Goal: Transaction & Acquisition: Purchase product/service

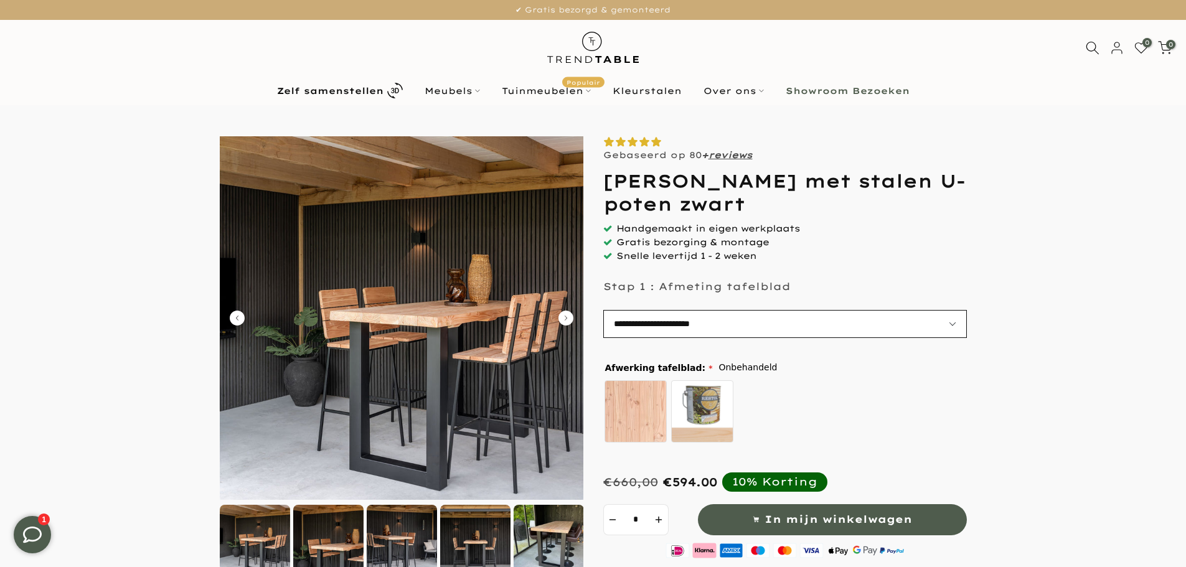
click at [950, 329] on select "**********" at bounding box center [785, 324] width 364 height 28
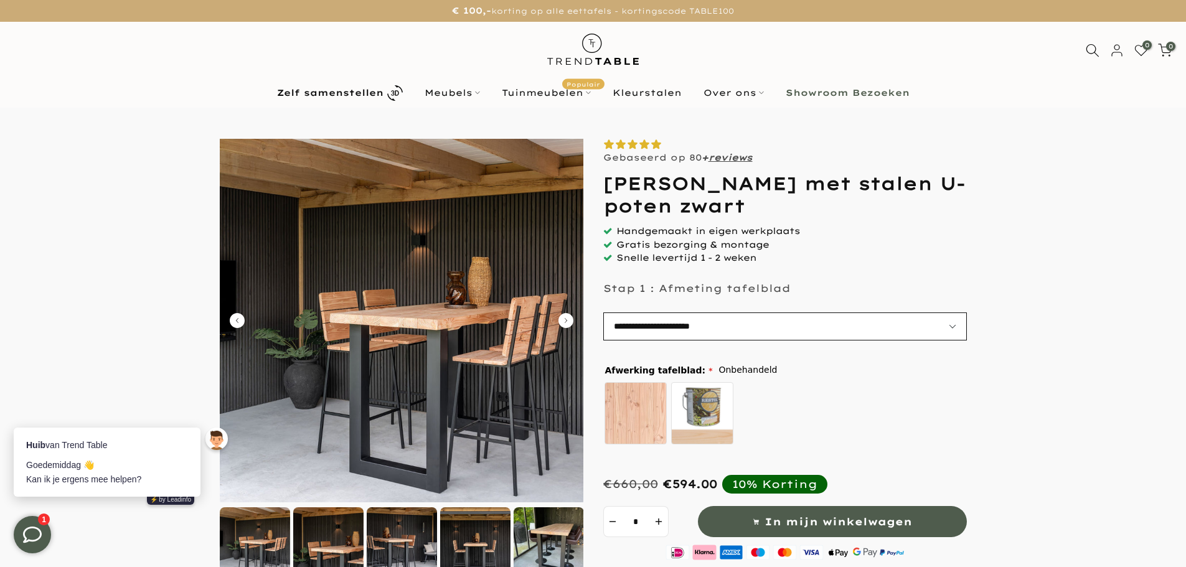
click at [952, 328] on select "**********" at bounding box center [785, 327] width 364 height 28
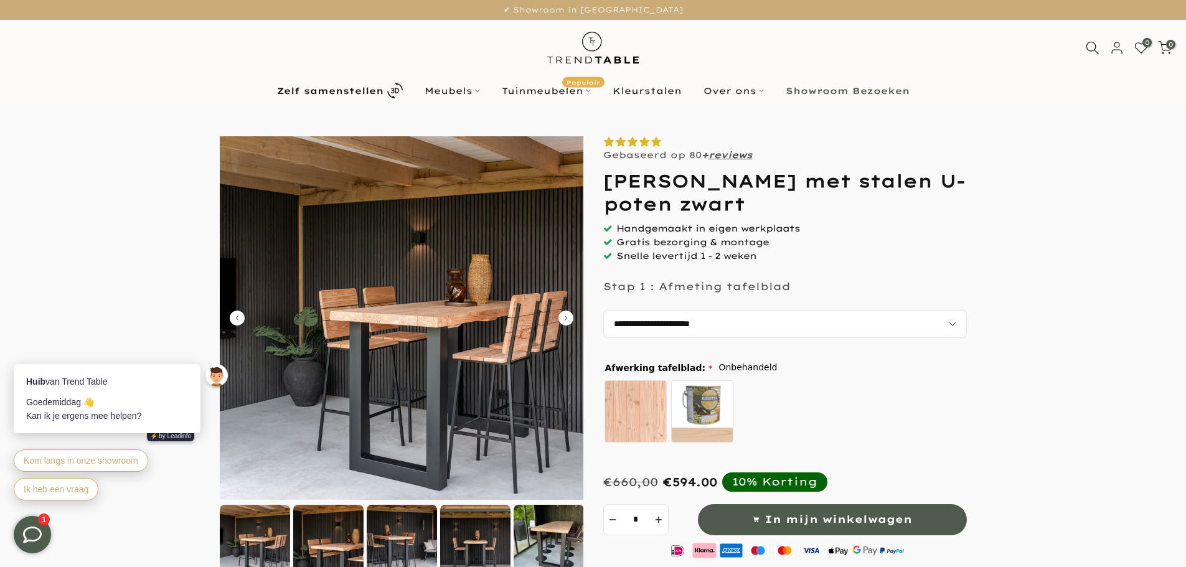
click at [571, 321] on icon "Carousel Next Arrow" at bounding box center [566, 318] width 15 height 15
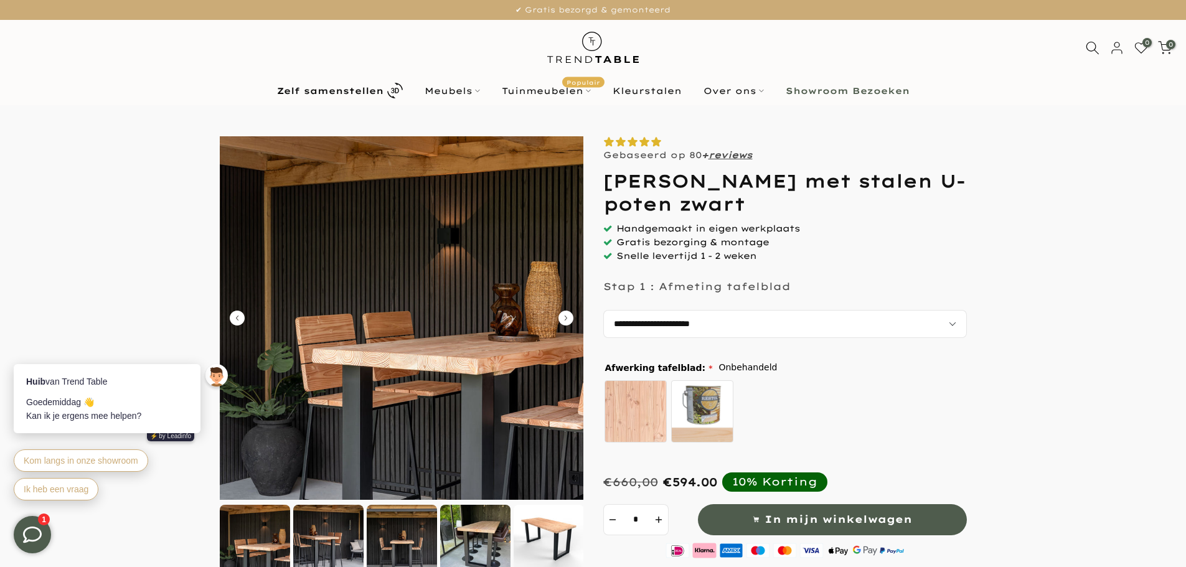
click at [571, 321] on icon "Carousel Next Arrow" at bounding box center [566, 318] width 15 height 15
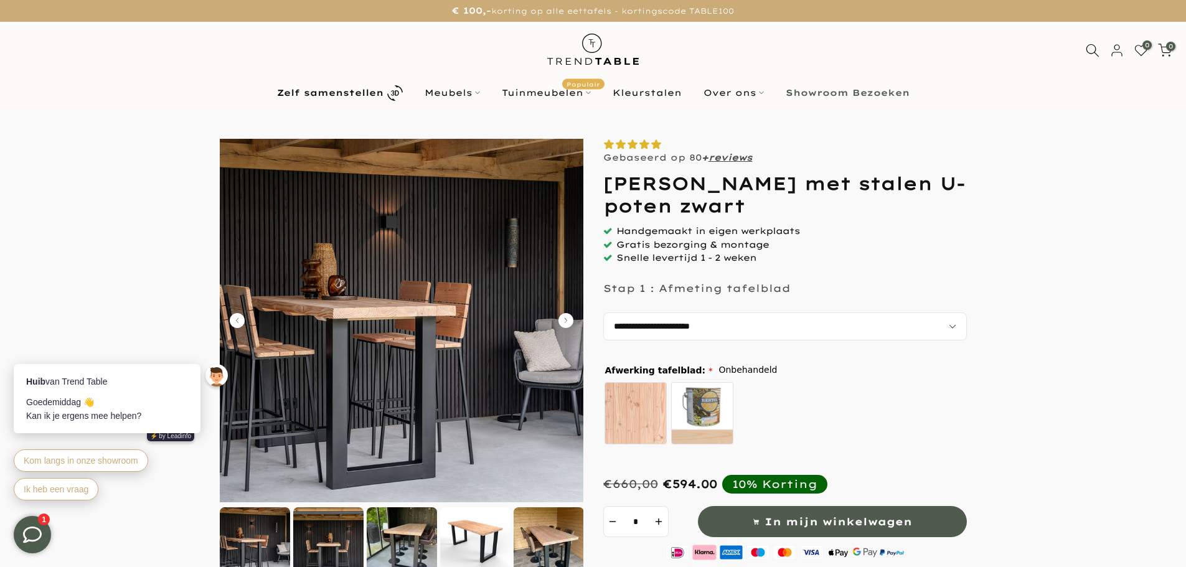
click at [571, 321] on icon "Carousel Next Arrow" at bounding box center [566, 320] width 15 height 15
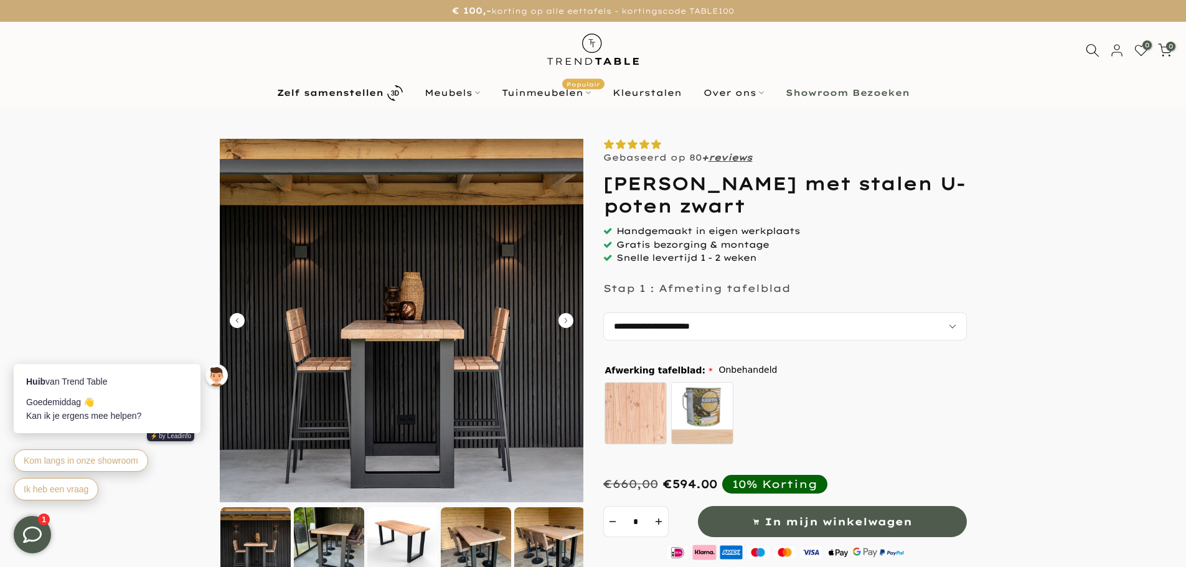
click at [571, 321] on icon "Carousel Next Arrow" at bounding box center [566, 320] width 15 height 15
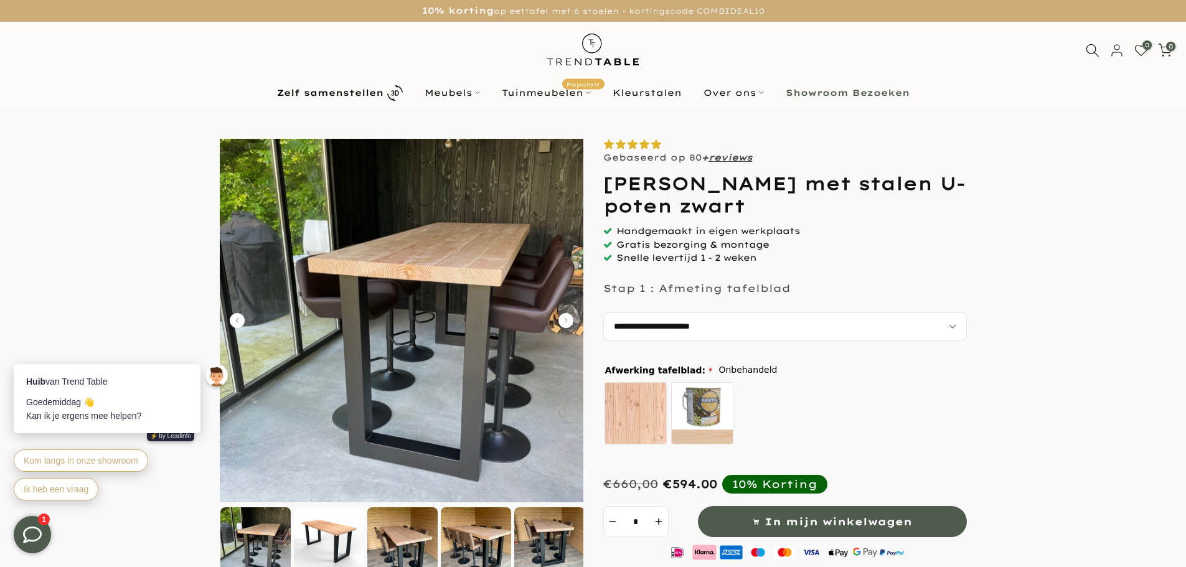
click at [571, 321] on icon "Carousel Next Arrow" at bounding box center [566, 320] width 15 height 15
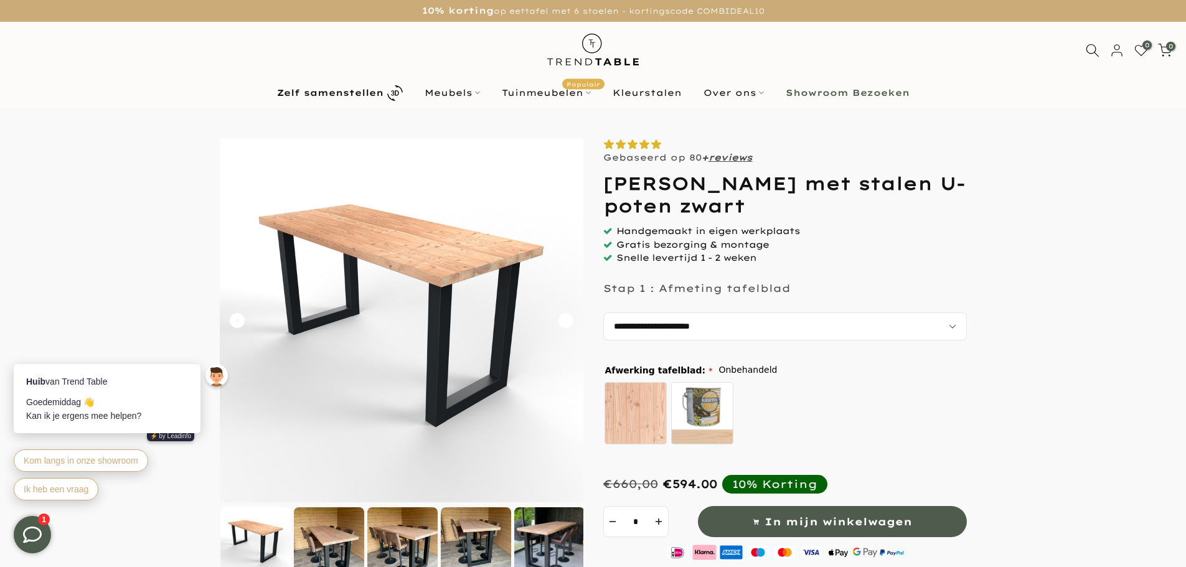
click at [571, 321] on icon "Carousel Next Arrow" at bounding box center [566, 320] width 15 height 15
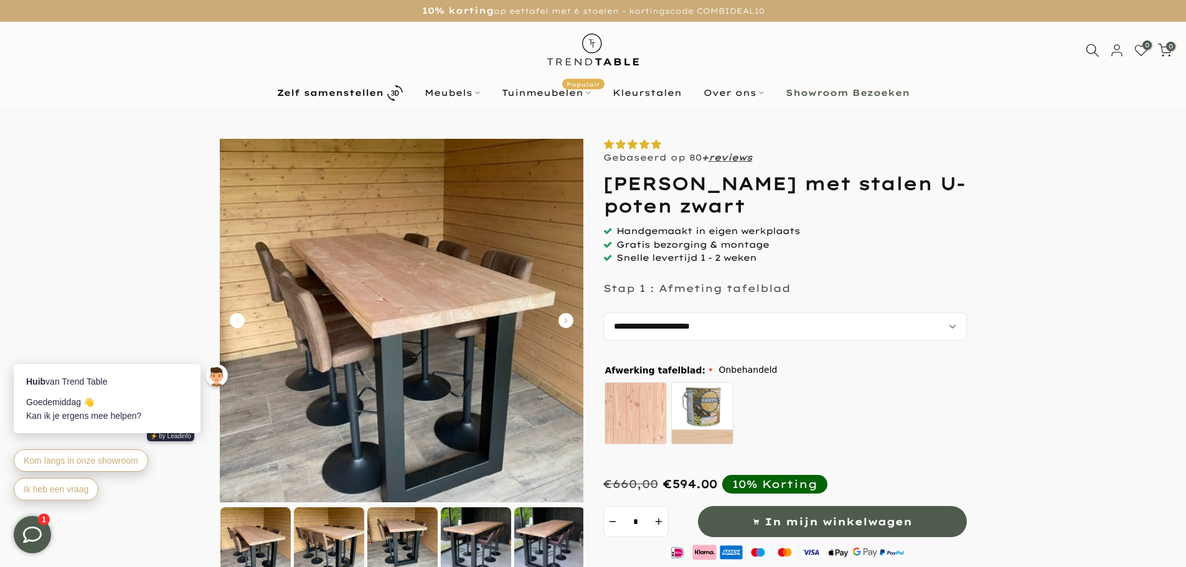
click at [571, 321] on icon "Carousel Next Arrow" at bounding box center [566, 320] width 15 height 15
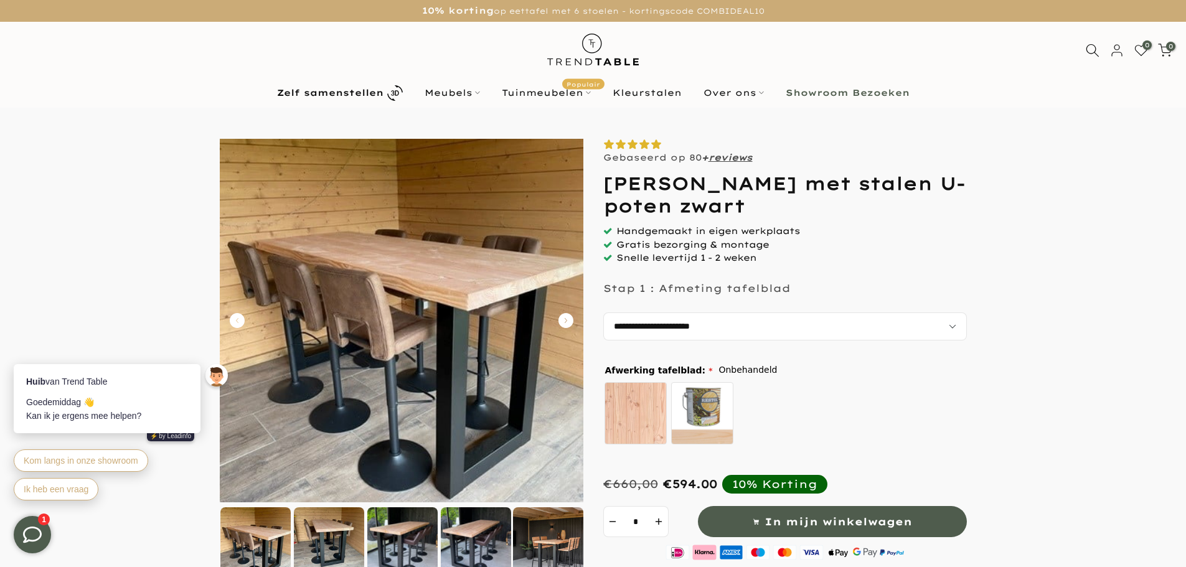
click at [571, 321] on icon "Carousel Next Arrow" at bounding box center [566, 320] width 15 height 15
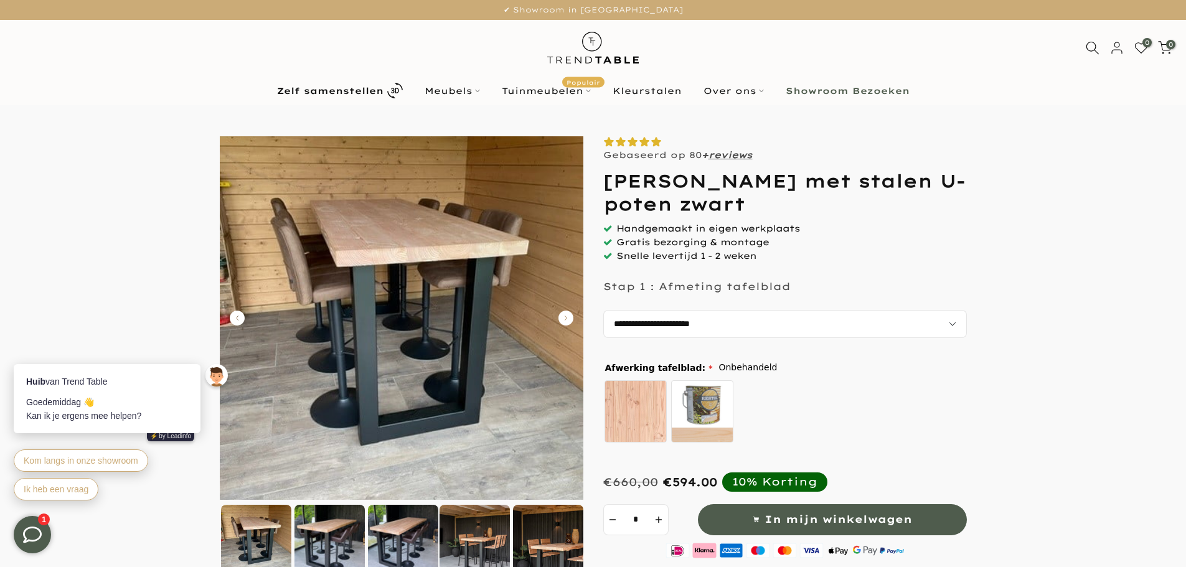
click at [571, 321] on icon "Carousel Next Arrow" at bounding box center [566, 318] width 15 height 15
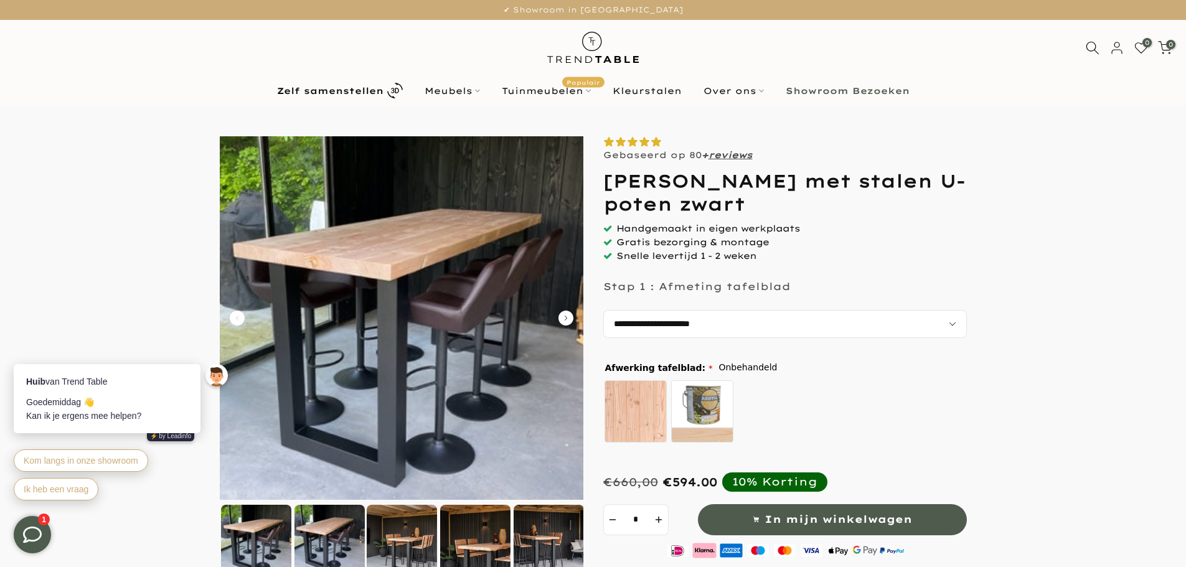
click at [571, 321] on icon "Carousel Next Arrow" at bounding box center [566, 318] width 15 height 15
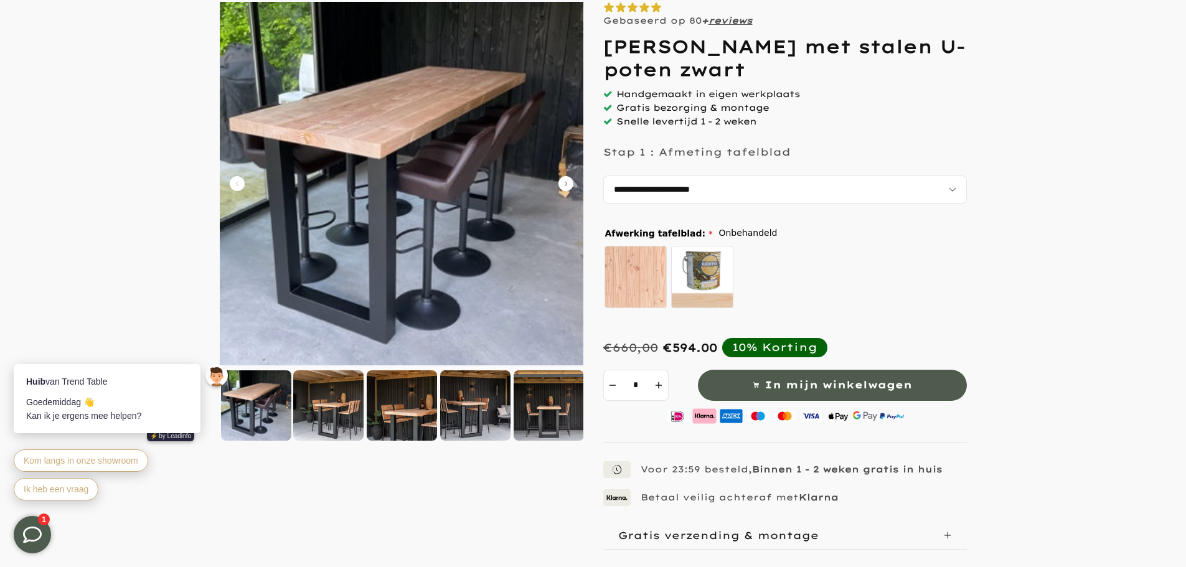
scroll to position [374, 0]
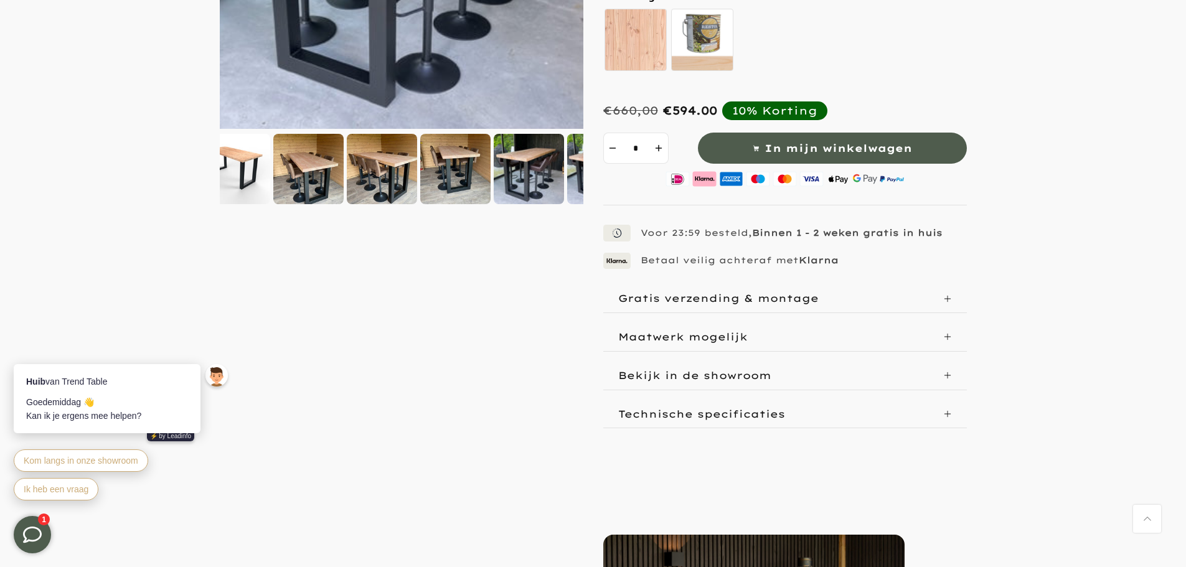
drag, startPoint x: 248, startPoint y: 178, endPoint x: 655, endPoint y: 173, distance: 407.3
click at [652, 173] on div at bounding box center [593, 97] width 747 height 664
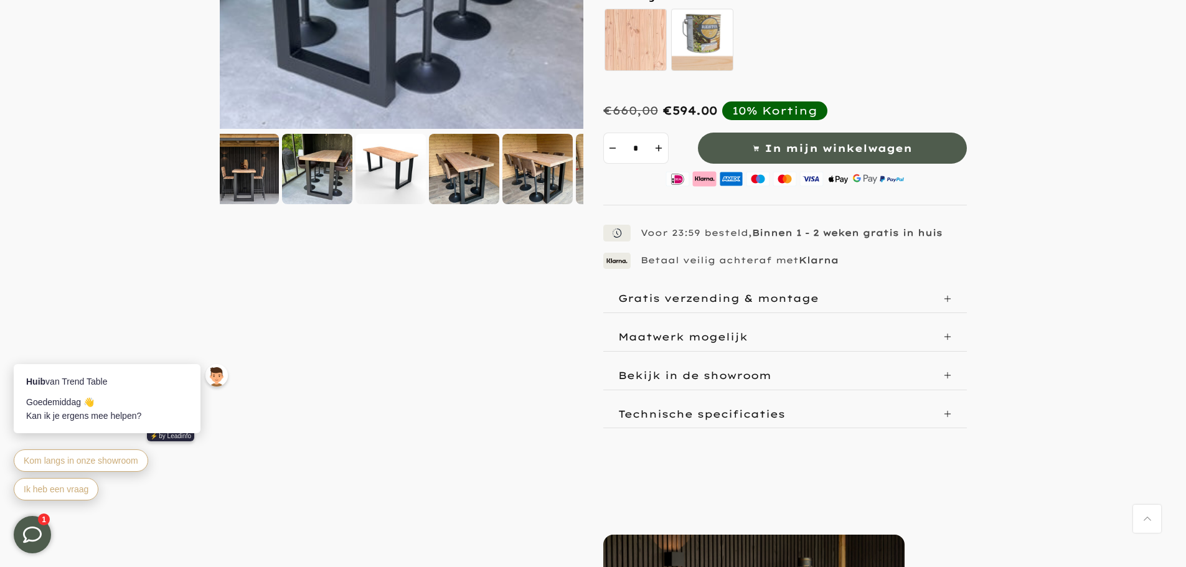
drag, startPoint x: 311, startPoint y: 179, endPoint x: 554, endPoint y: 169, distance: 242.5
click at [499, 169] on div at bounding box center [464, 169] width 70 height 70
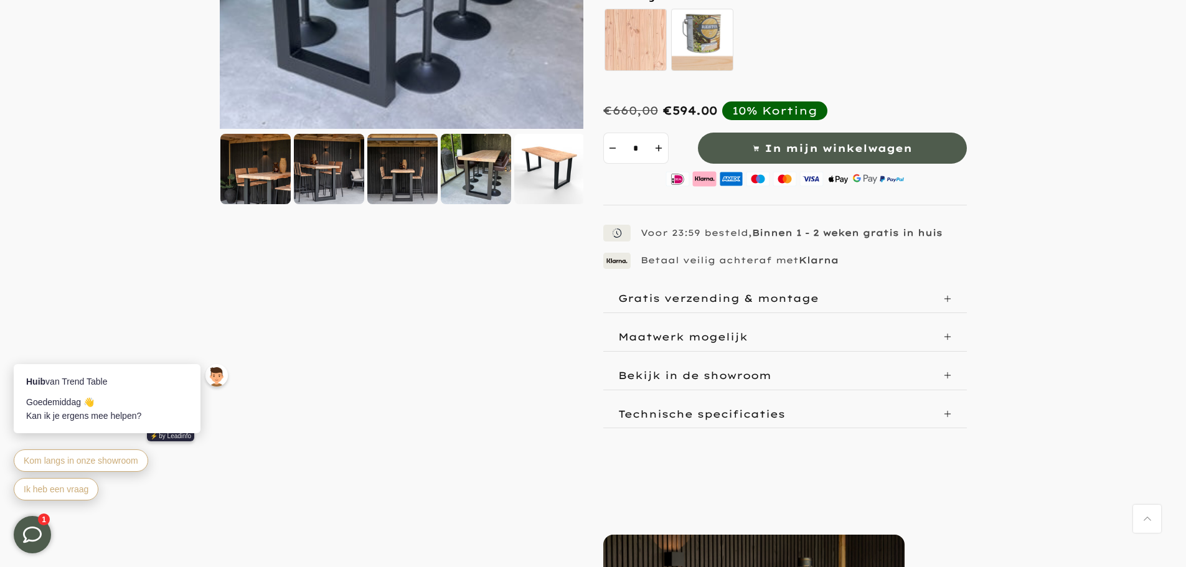
click at [265, 174] on div at bounding box center [255, 169] width 70 height 70
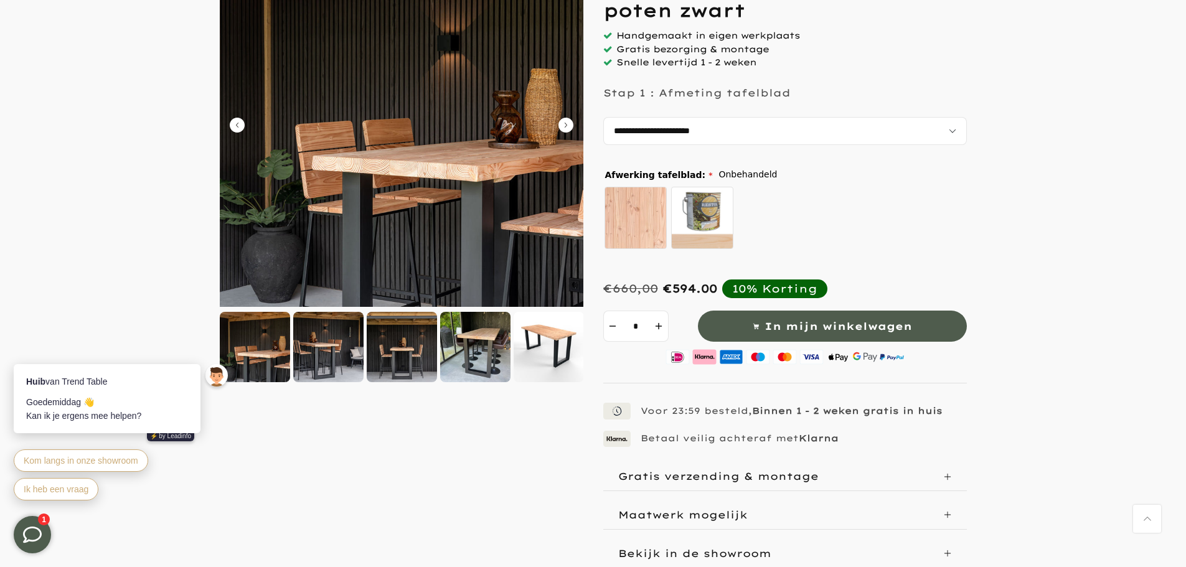
scroll to position [0, 0]
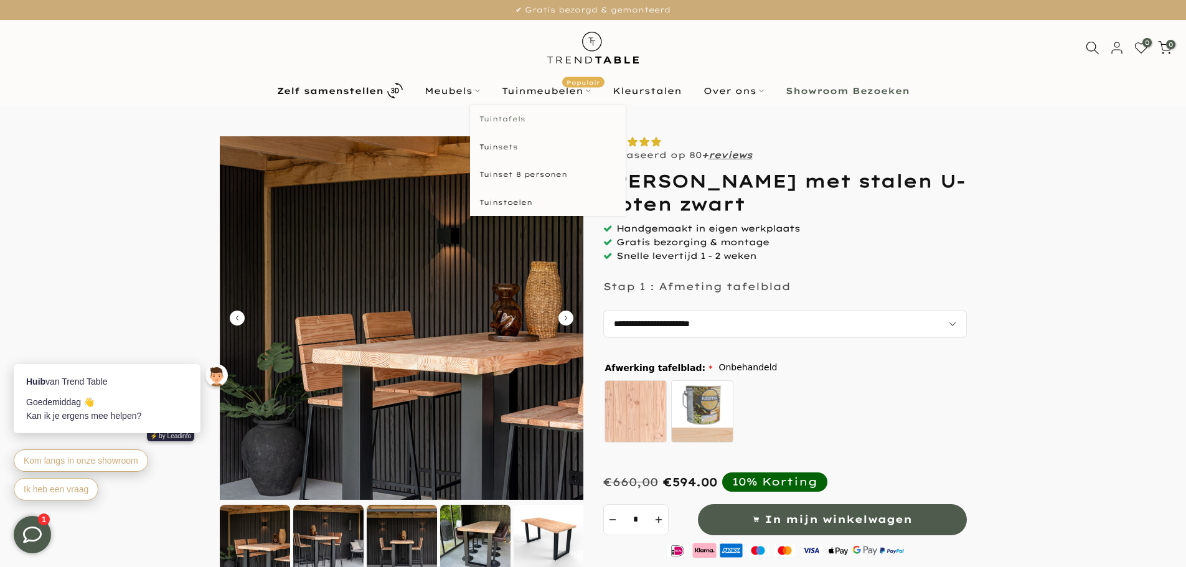
click at [512, 113] on link "Tuintafels" at bounding box center [548, 119] width 156 height 28
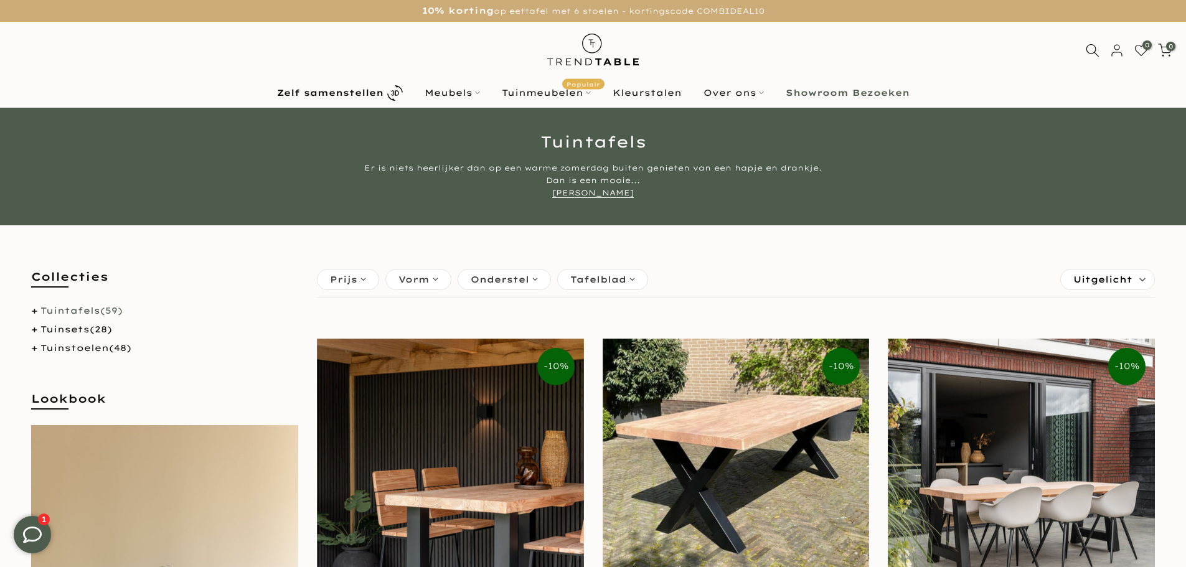
drag, startPoint x: 451, startPoint y: 355, endPoint x: 371, endPoint y: 148, distance: 222.2
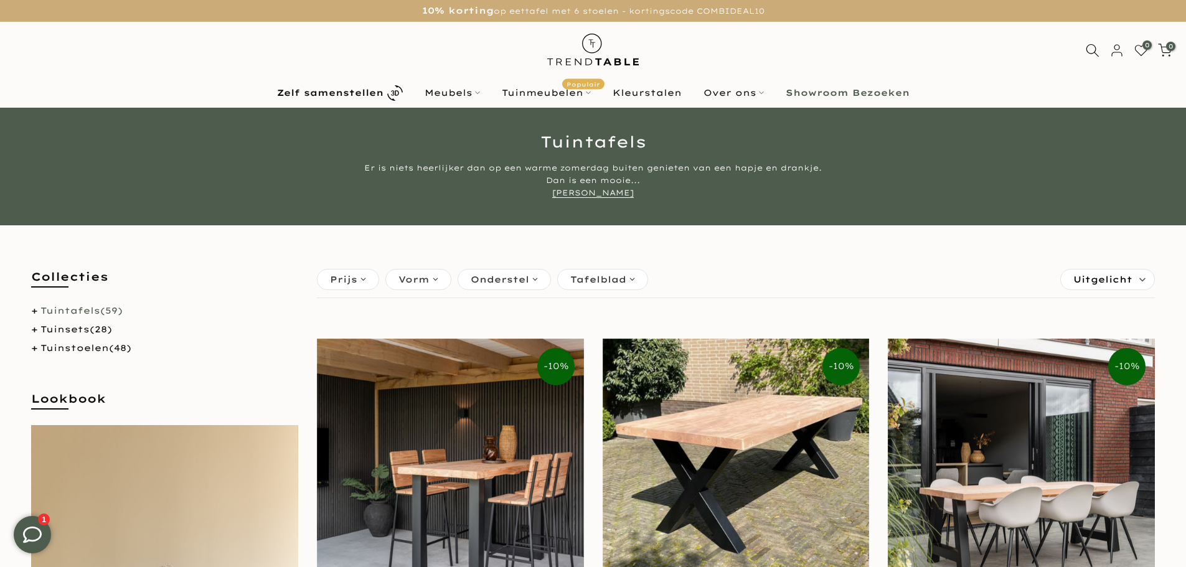
click at [451, 354] on img at bounding box center [450, 472] width 267 height 267
